Goal: Check status: Check status

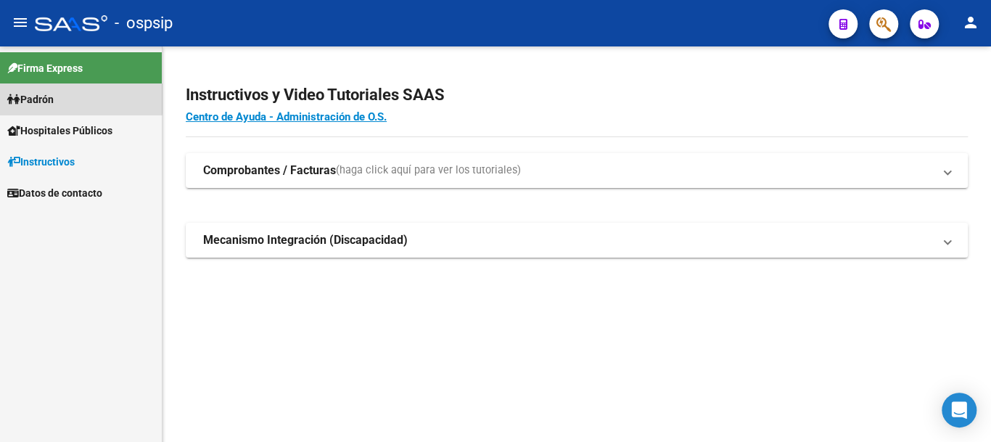
click at [61, 97] on link "Padrón" at bounding box center [81, 98] width 162 height 31
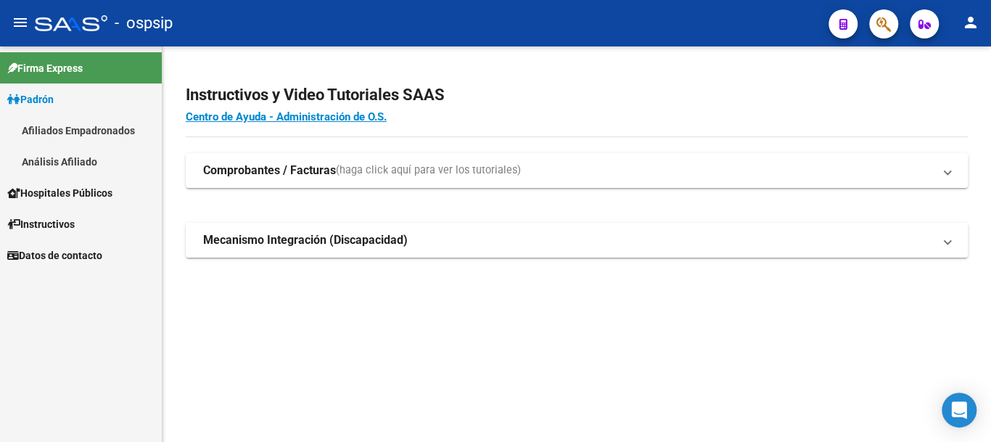
click at [103, 159] on link "Análisis Afiliado" at bounding box center [81, 161] width 162 height 31
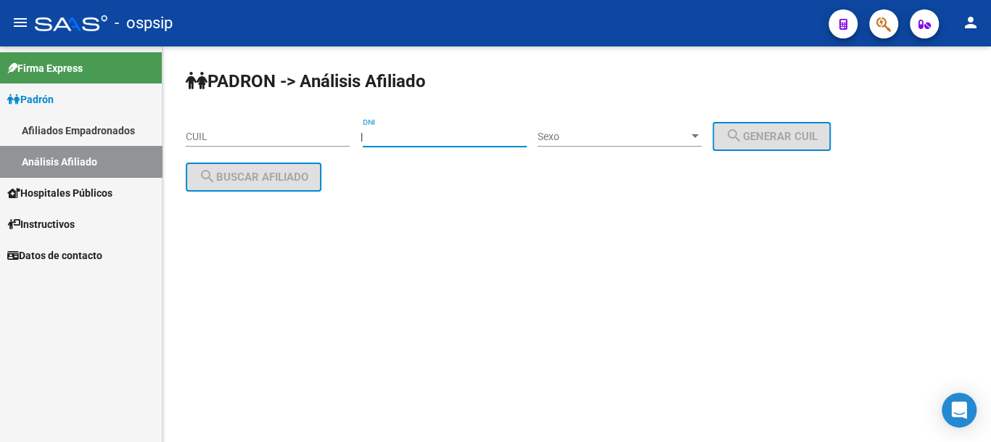
click at [393, 134] on input "DNI" at bounding box center [445, 137] width 164 height 12
type input "94675230"
click at [665, 140] on div "Sexo Sexo" at bounding box center [620, 132] width 164 height 29
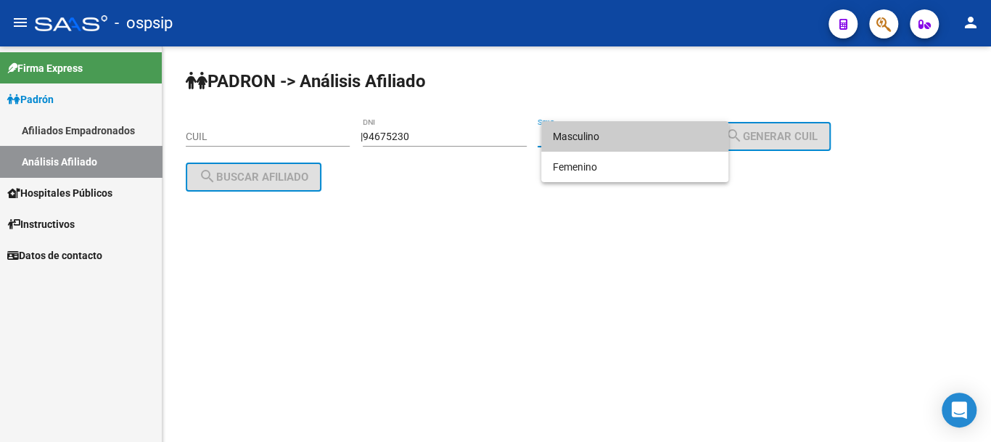
drag, startPoint x: 665, startPoint y: 140, endPoint x: 673, endPoint y: 136, distance: 8.8
click at [669, 137] on span "Masculino" at bounding box center [635, 136] width 164 height 30
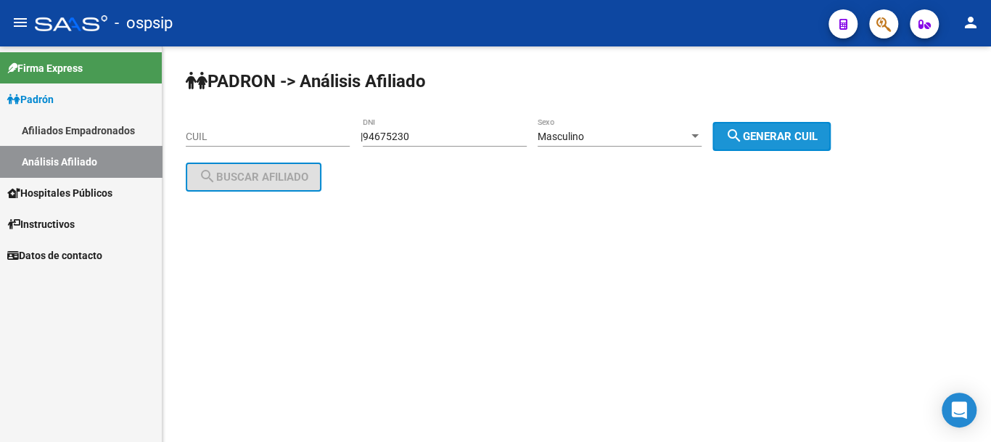
click at [774, 133] on span "search Generar CUIL" at bounding box center [772, 136] width 92 height 13
type input "20-94675230-5"
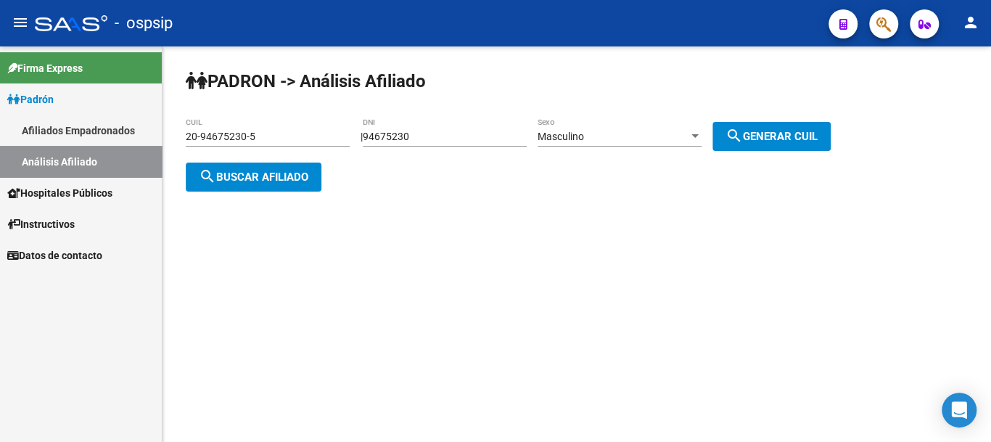
click at [295, 176] on span "search Buscar afiliado" at bounding box center [254, 177] width 110 height 13
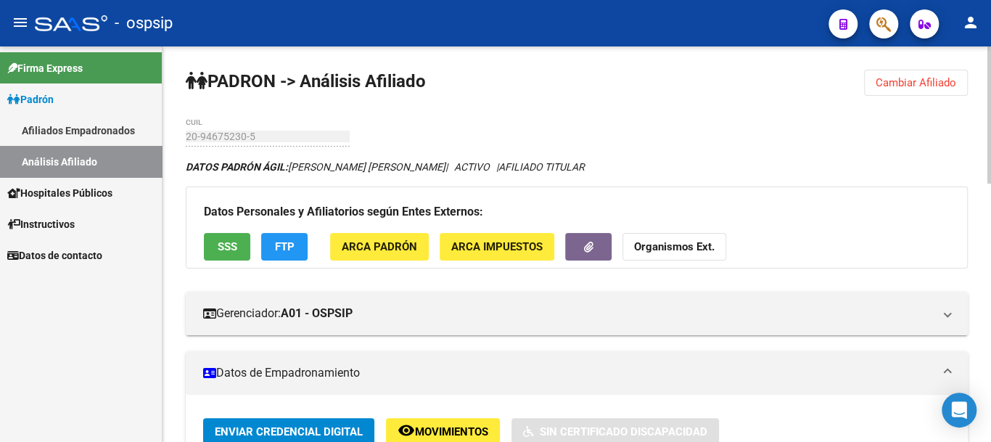
scroll to position [218, 0]
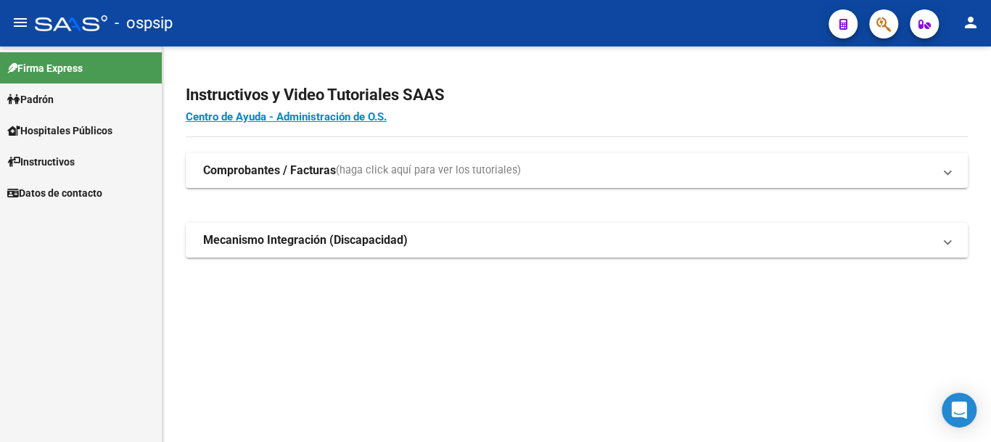
click at [62, 91] on link "Padrón" at bounding box center [81, 98] width 162 height 31
click at [73, 105] on link "Padrón" at bounding box center [81, 98] width 162 height 31
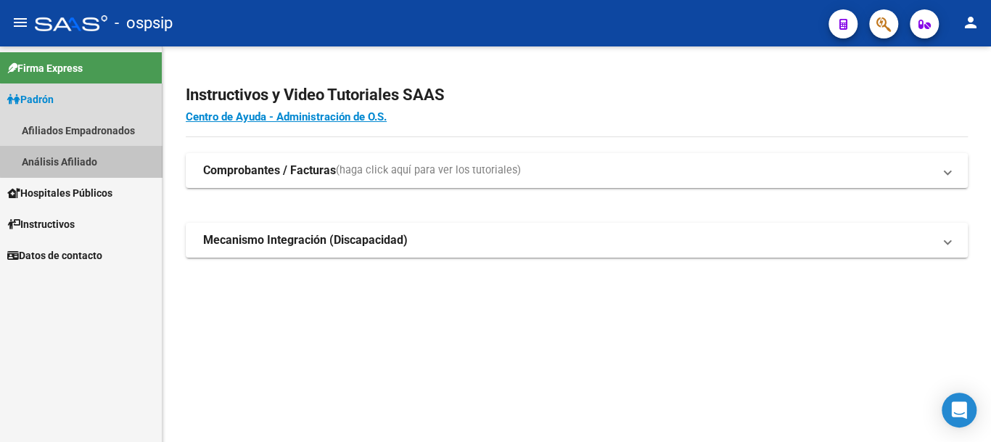
click at [108, 160] on link "Análisis Afiliado" at bounding box center [81, 161] width 162 height 31
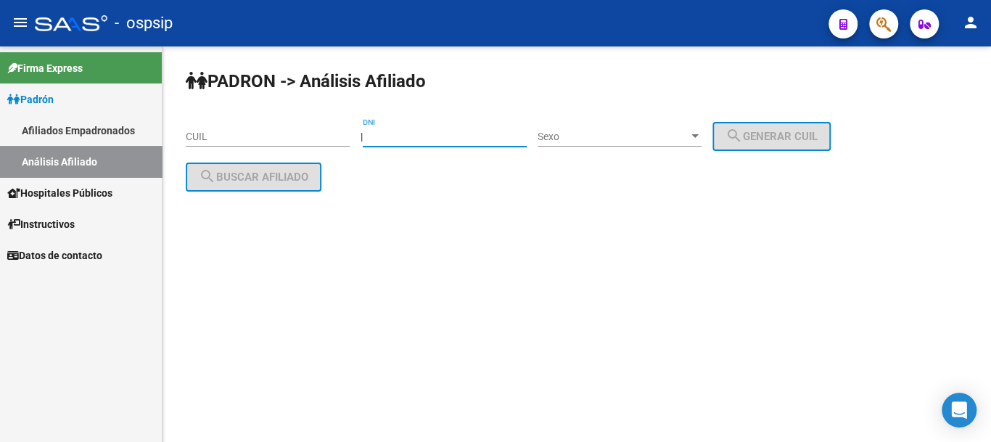
click at [407, 134] on input "DNI" at bounding box center [445, 137] width 164 height 12
type input "25669412"
click at [570, 135] on span "Sexo" at bounding box center [613, 137] width 151 height 12
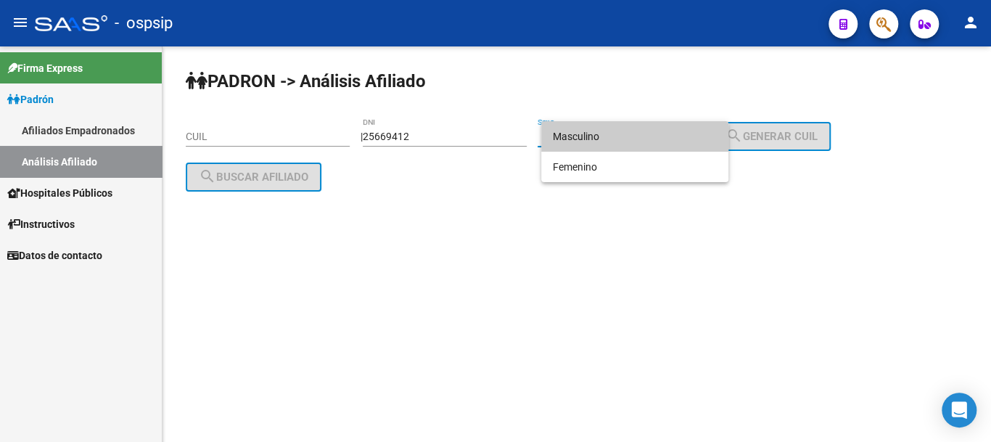
click at [579, 130] on span "Masculino" at bounding box center [635, 136] width 164 height 30
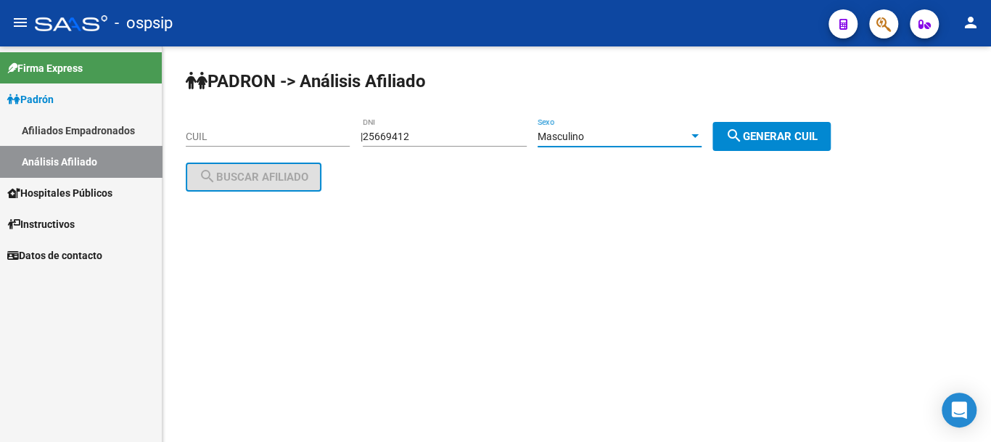
click at [777, 136] on span "search Generar CUIL" at bounding box center [772, 136] width 92 height 13
type input "20-25669412-4"
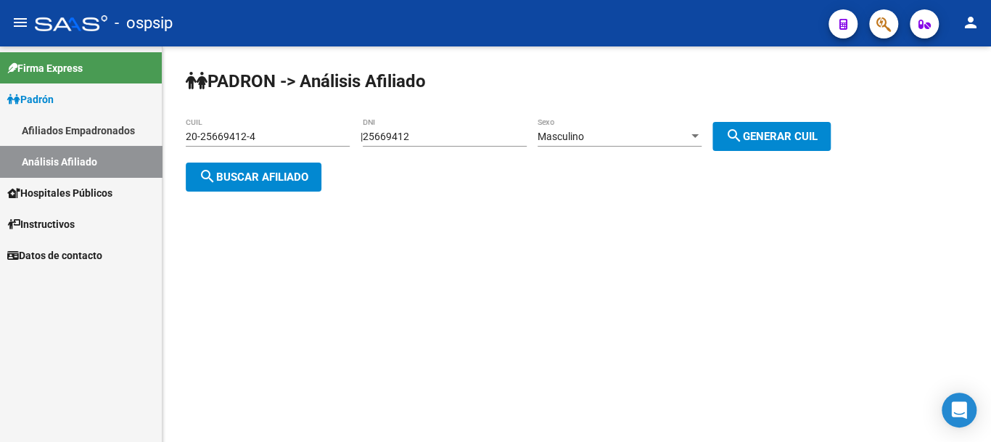
click at [290, 173] on span "search Buscar afiliado" at bounding box center [254, 177] width 110 height 13
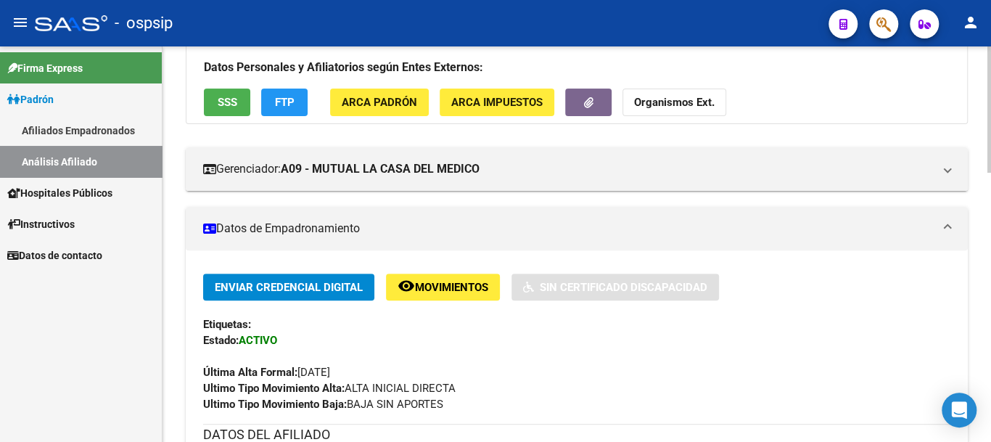
scroll to position [290, 0]
